Goal: Check status: Check status

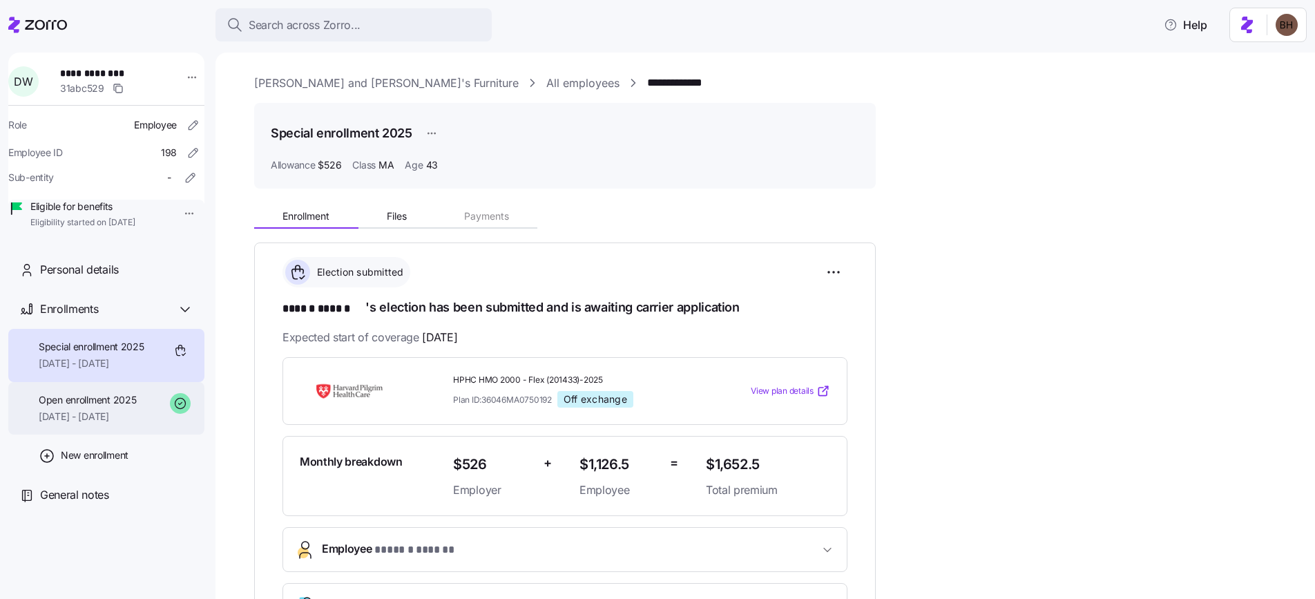
click at [122, 423] on span "08/01/2025 - 12/31/2025" at bounding box center [87, 417] width 97 height 14
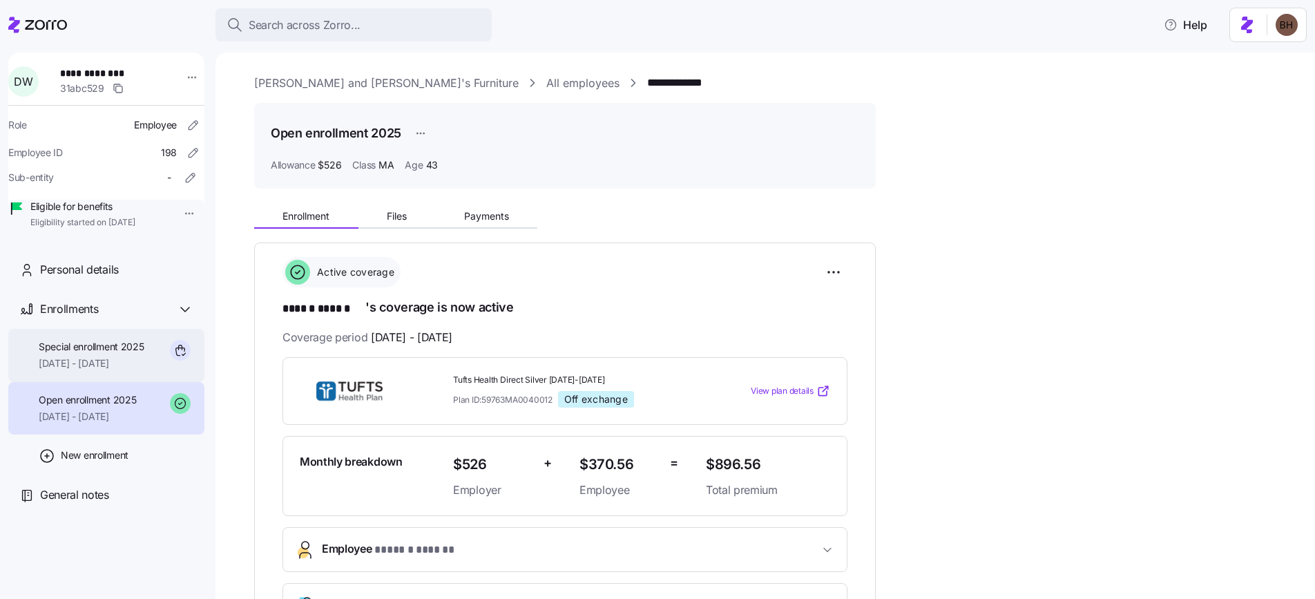
click at [107, 354] on span "Special enrollment 2025" at bounding box center [92, 347] width 106 height 14
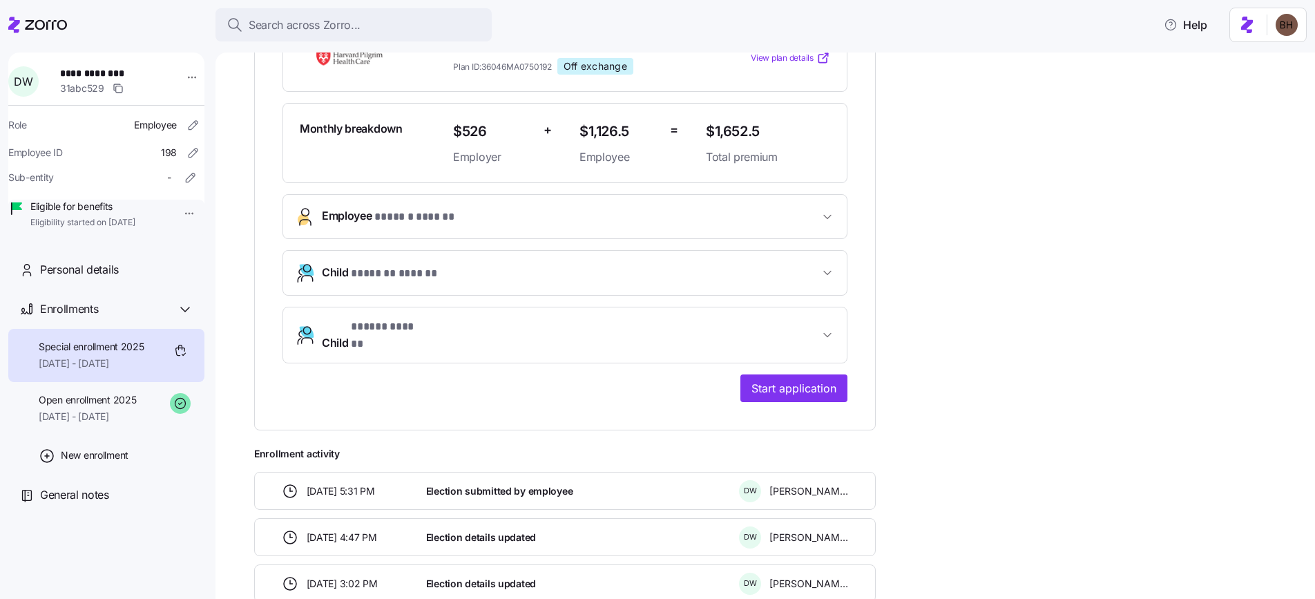
scroll to position [218, 0]
